Goal: Task Accomplishment & Management: Use online tool/utility

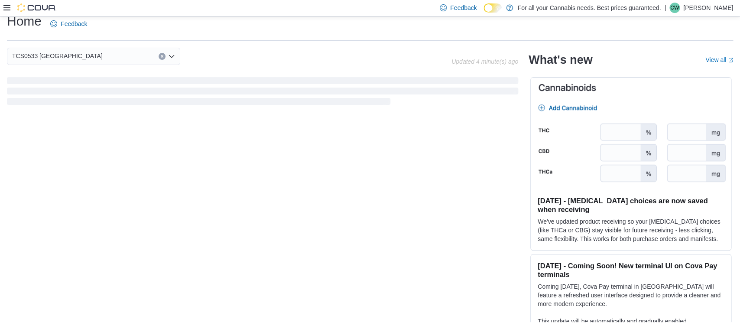
scroll to position [11, 0]
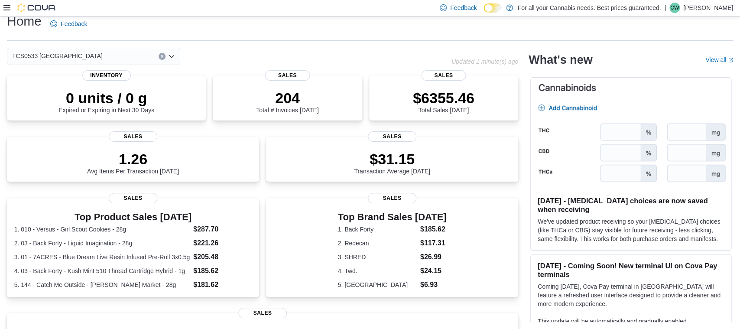
click at [310, 25] on div "Home Feedback" at bounding box center [370, 24] width 726 height 23
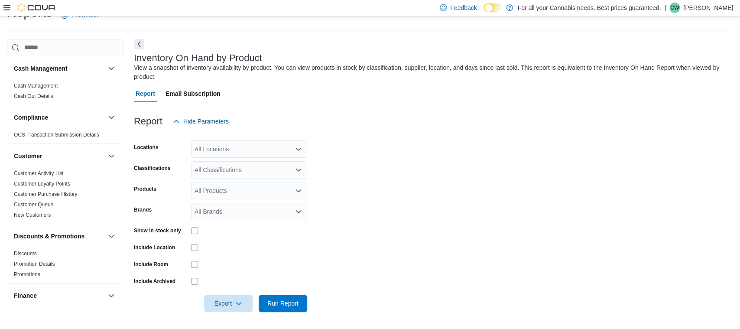
scroll to position [20, 0]
click at [286, 144] on div "All Locations" at bounding box center [249, 148] width 116 height 17
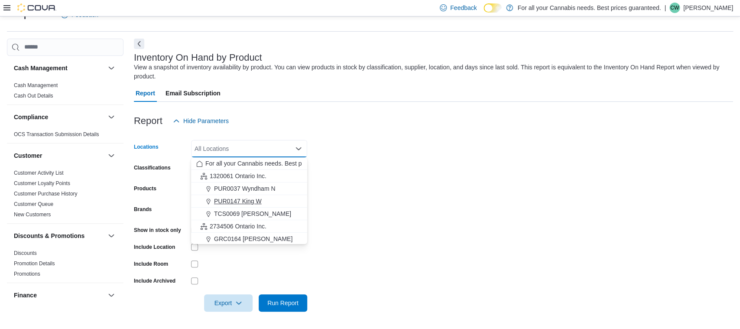
scroll to position [114, 0]
click at [244, 198] on span "TCS0533 [GEOGRAPHIC_DATA]" at bounding box center [259, 200] width 91 height 9
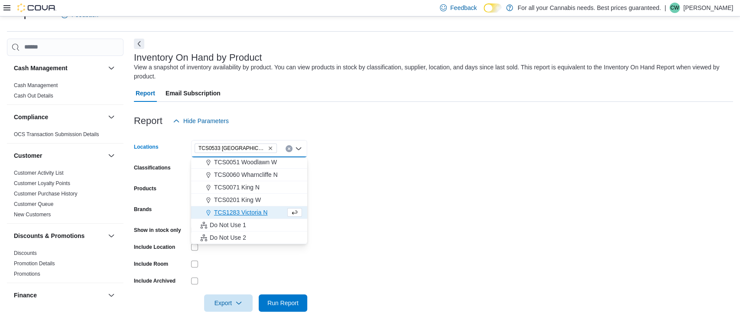
click at [396, 203] on form "Locations TCS0533 Richmond Combo box. Selected. TCS0533 Richmond. Press Backspa…" at bounding box center [433, 221] width 599 height 182
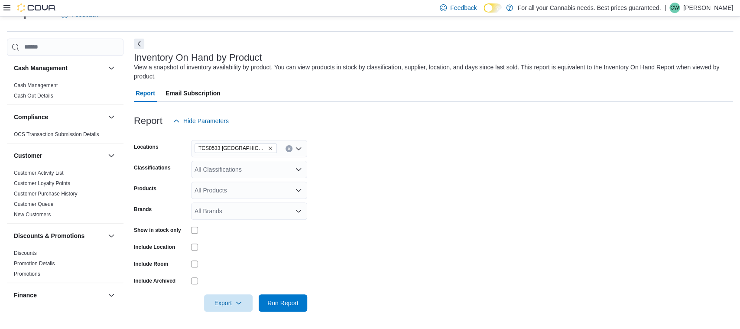
click at [251, 171] on div "All Classifications" at bounding box center [249, 169] width 116 height 17
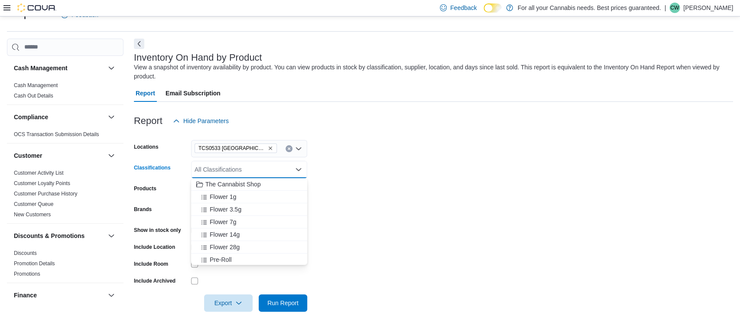
click at [462, 169] on form "Locations TCS0533 Richmond Classifications All Classifications Combo box. Selec…" at bounding box center [433, 221] width 599 height 182
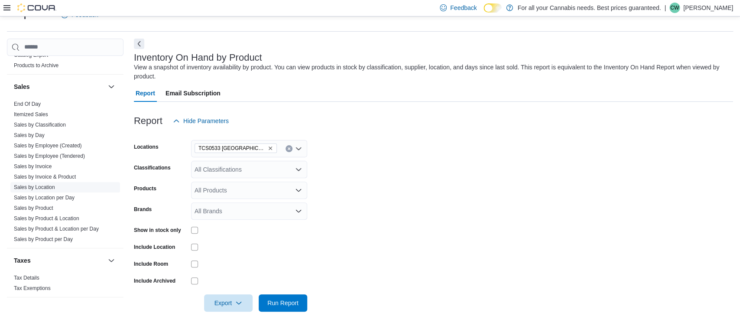
scroll to position [590, 0]
click at [43, 204] on link "Sales by Product" at bounding box center [33, 205] width 39 height 6
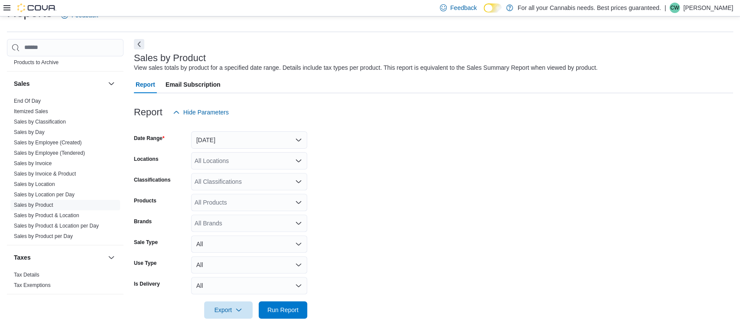
scroll to position [20, 0]
click at [237, 141] on button "Yesterday" at bounding box center [249, 139] width 116 height 17
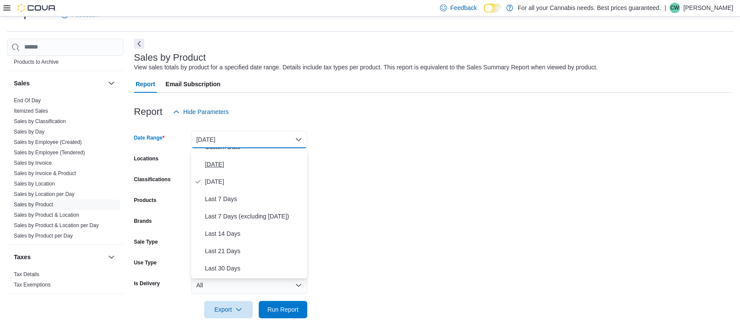
scroll to position [0, 0]
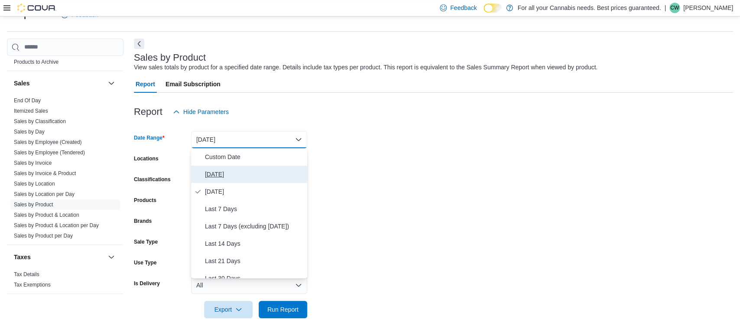
click at [216, 174] on span "[DATE]" at bounding box center [254, 174] width 99 height 10
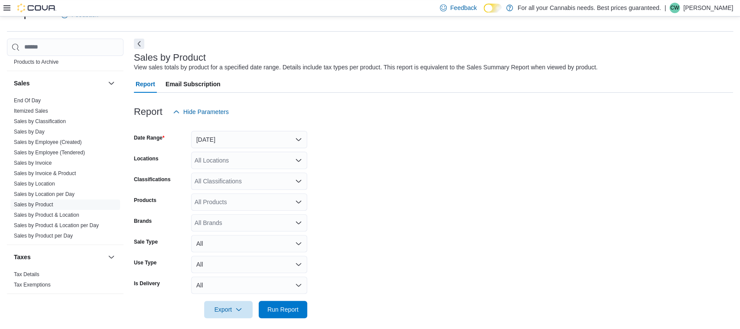
click at [465, 122] on div at bounding box center [433, 125] width 599 height 10
click at [284, 159] on div "All Locations" at bounding box center [249, 160] width 116 height 17
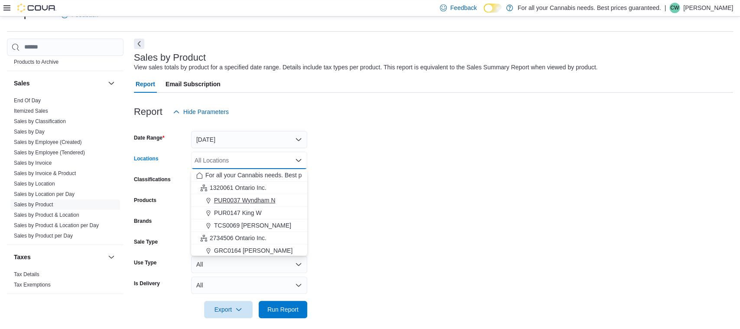
scroll to position [26, 0]
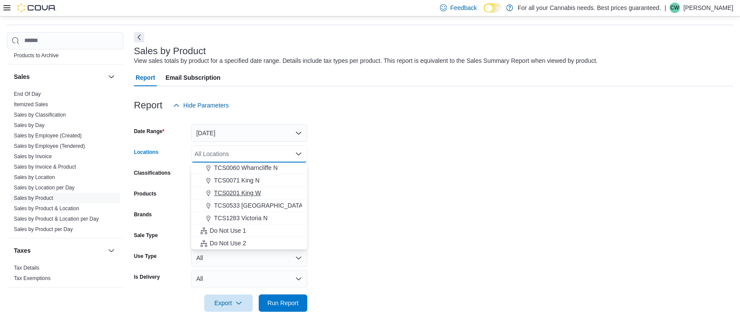
drag, startPoint x: 250, startPoint y: 205, endPoint x: 260, endPoint y: 204, distance: 10.5
click at [250, 205] on span "TCS0533 [GEOGRAPHIC_DATA]" at bounding box center [259, 205] width 91 height 9
click at [396, 166] on form "Date Range Today Locations TCS0533 Richmond Combo box. Selected. TCS0533 Richmo…" at bounding box center [433, 213] width 599 height 198
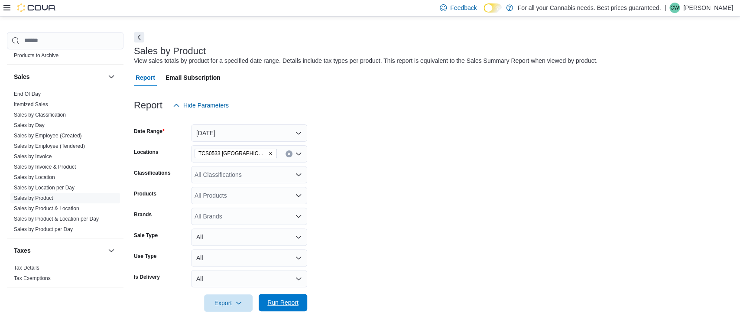
click at [297, 303] on span "Run Report" at bounding box center [282, 302] width 31 height 9
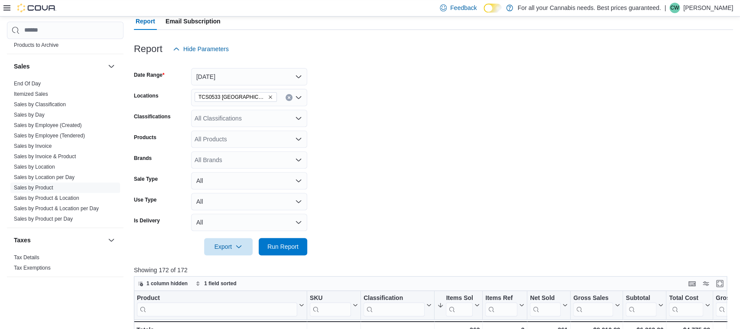
scroll to position [208, 0]
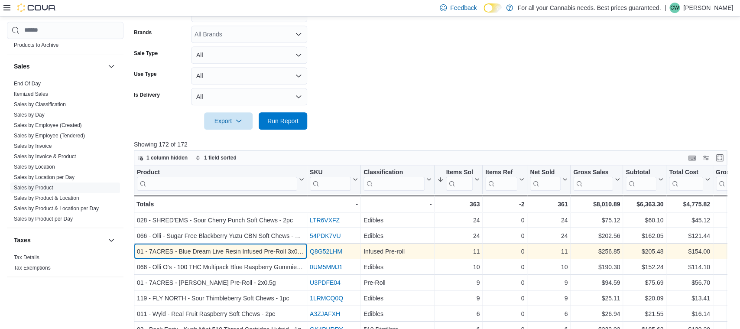
click at [214, 250] on div "01 - 7ACRES - Blue Dream Live Resin Infused Pre-Roll 3x0.5g" at bounding box center [220, 251] width 167 height 10
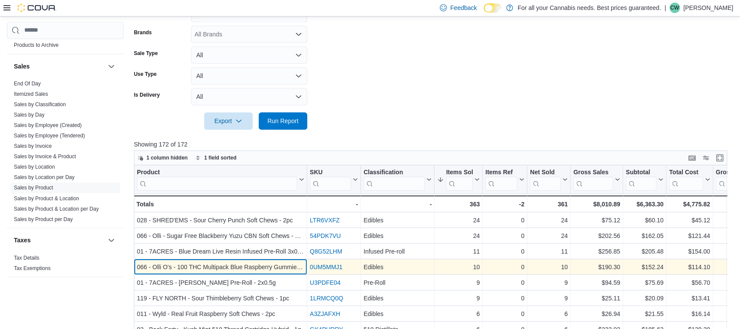
click at [192, 269] on div "066 - Olli O's - 100 THC Multipack Blue Raspberry Gummies - 10x1 Pack" at bounding box center [220, 267] width 167 height 10
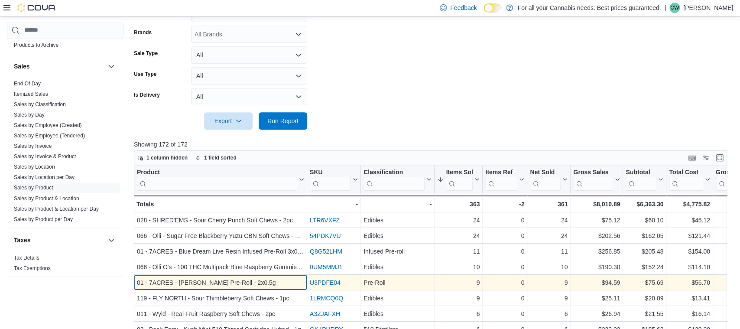
click at [185, 283] on div "01 - 7ACRES - Jack Haze Pre-Roll - 2x0.5g" at bounding box center [220, 282] width 167 height 10
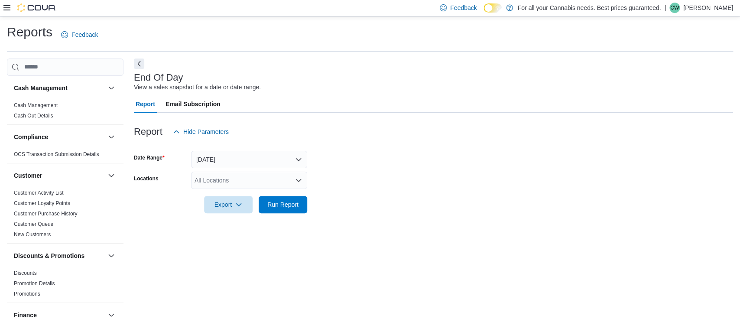
scroll to position [0, 0]
click at [224, 179] on div "All Locations" at bounding box center [249, 179] width 116 height 17
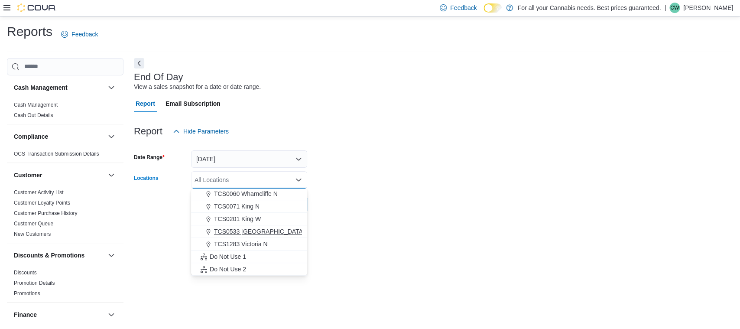
click at [253, 229] on span "TCS0533 [GEOGRAPHIC_DATA]" at bounding box center [259, 231] width 91 height 9
click at [419, 195] on form "Date Range [DATE] Locations TCS0533 [GEOGRAPHIC_DATA] Combo box. Selected. TCS0…" at bounding box center [433, 176] width 599 height 73
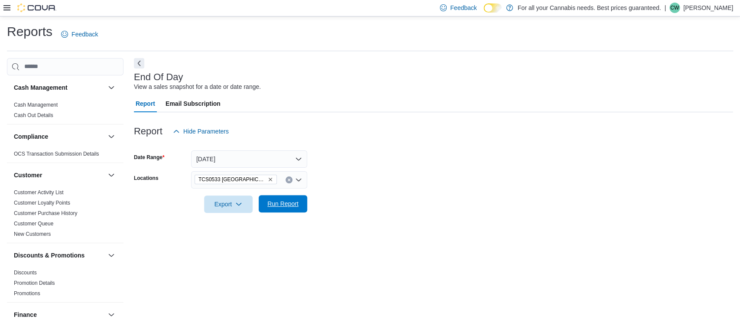
click at [283, 199] on span "Run Report" at bounding box center [283, 203] width 38 height 17
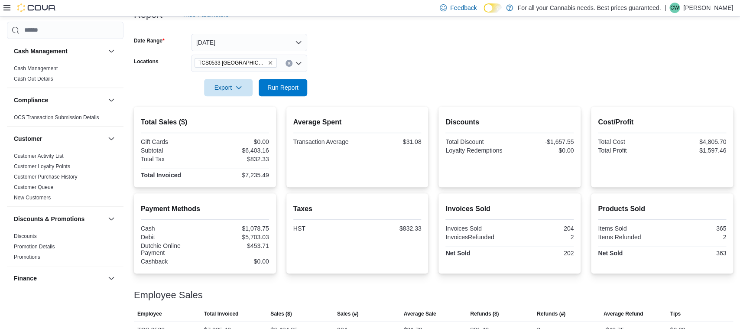
scroll to position [135, 0]
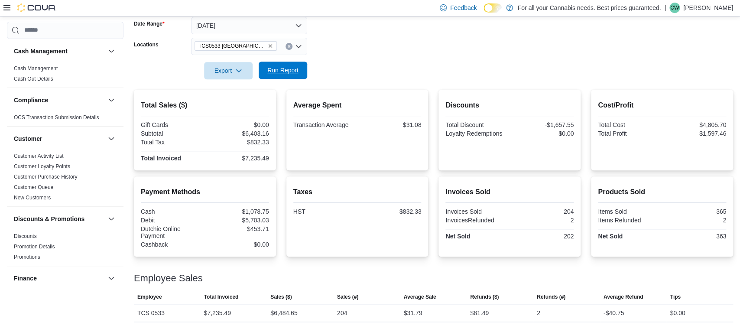
click at [273, 63] on span "Run Report" at bounding box center [283, 70] width 38 height 17
